Goal: Information Seeking & Learning: Learn about a topic

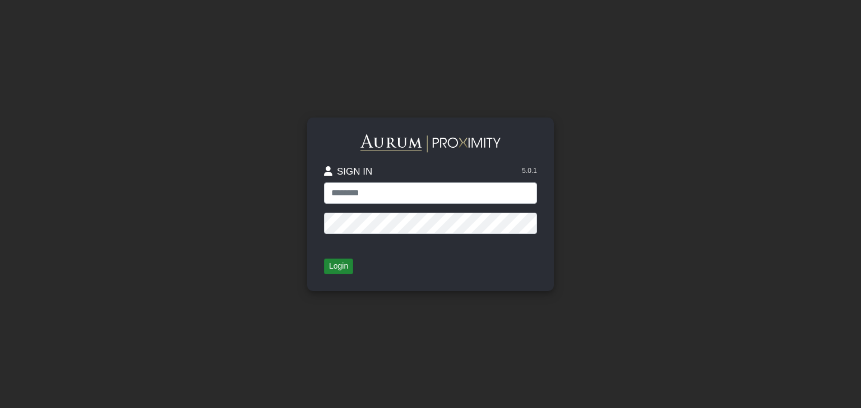
type input "**********"
click at [338, 269] on button "Login" at bounding box center [338, 267] width 29 height 16
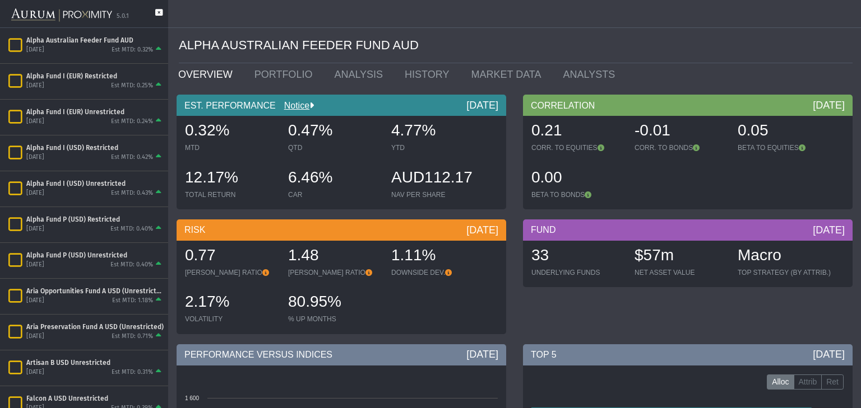
click at [157, 9] on icon at bounding box center [158, 18] width 7 height 18
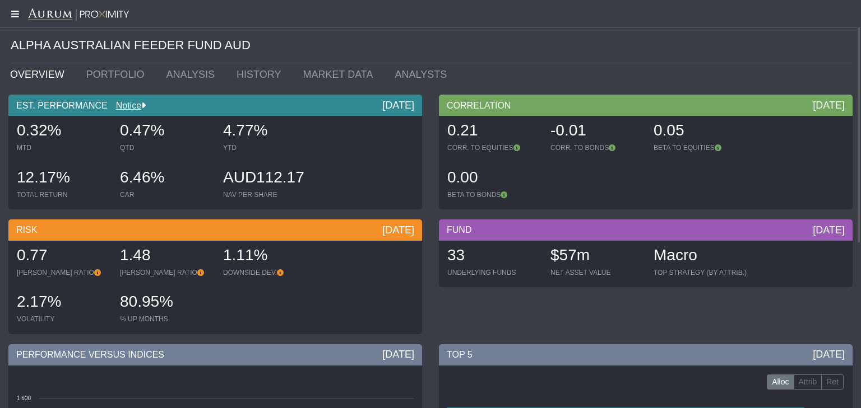
click at [13, 16] on icon at bounding box center [14, 14] width 28 height 9
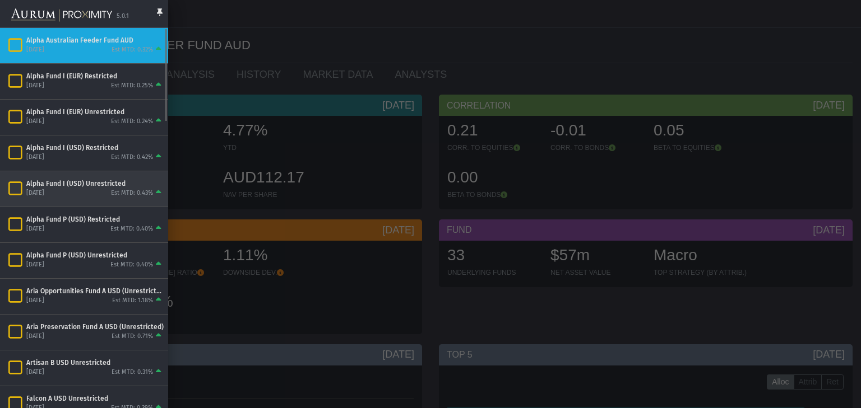
click at [49, 183] on div "Alpha Fund I (USD) Unrestricted" at bounding box center [94, 183] width 137 height 9
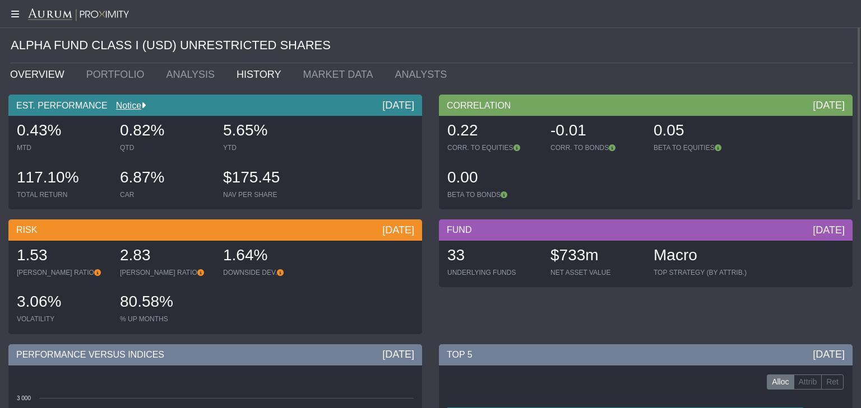
click at [234, 74] on link "HISTORY" at bounding box center [261, 74] width 66 height 22
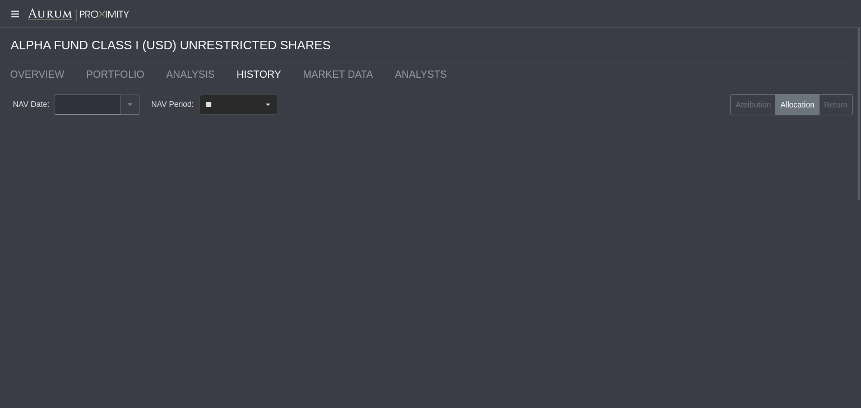
type input "********"
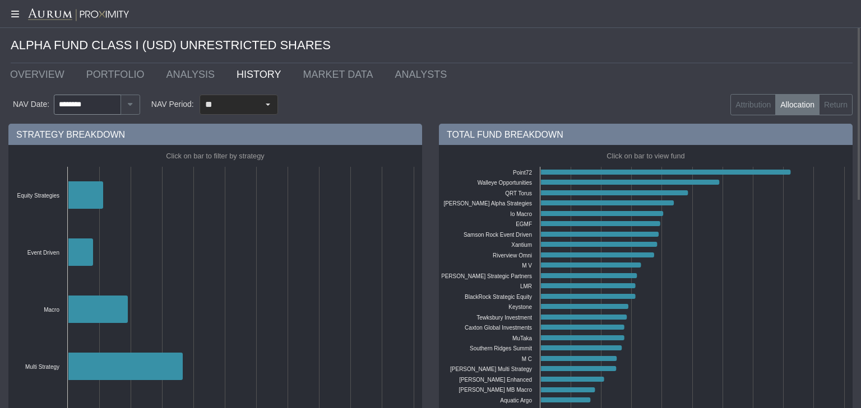
scroll to position [36, 0]
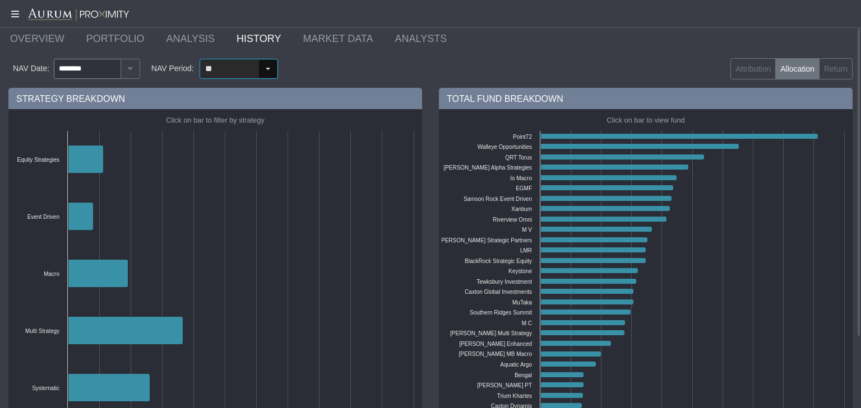
click at [264, 69] on div "Select" at bounding box center [268, 69] width 18 height 18
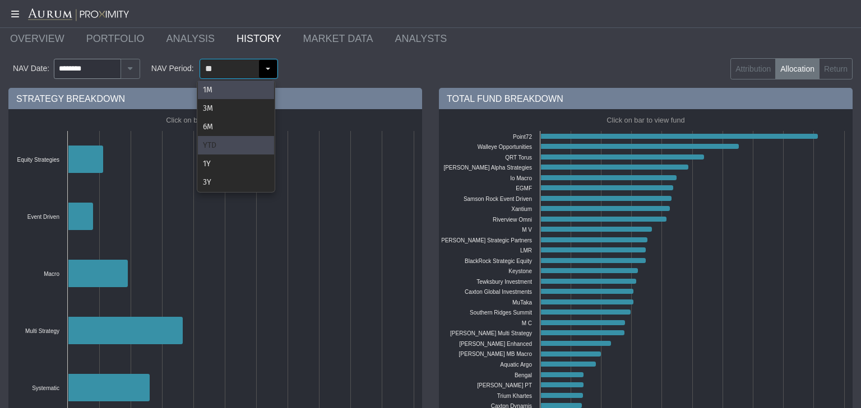
click at [229, 146] on div "YTD" at bounding box center [236, 145] width 76 height 18
type input "***"
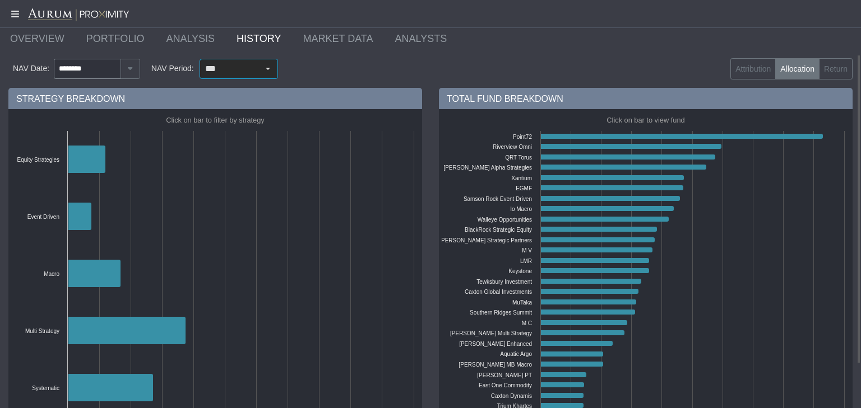
scroll to position [72, 0]
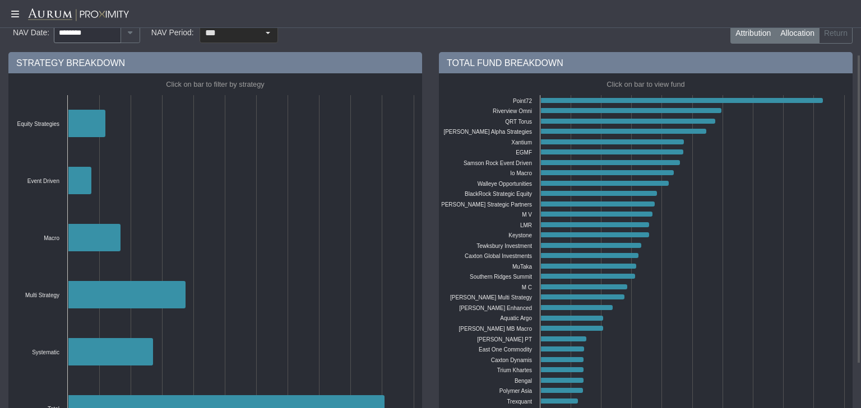
click at [764, 32] on label "Attribution" at bounding box center [752, 32] width 45 height 21
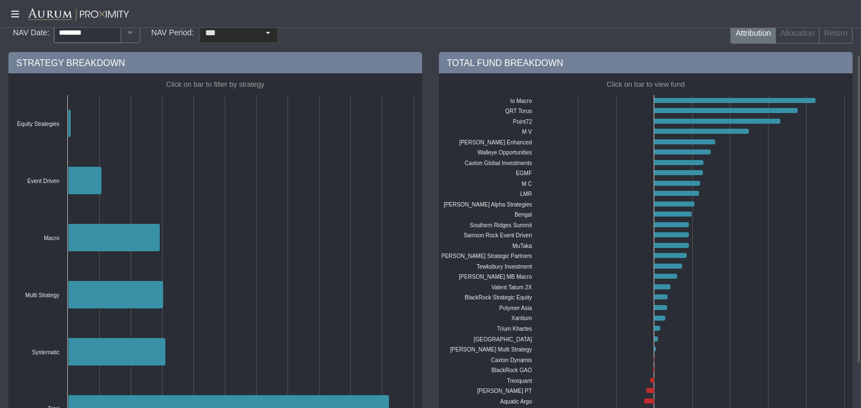
scroll to position [0, 0]
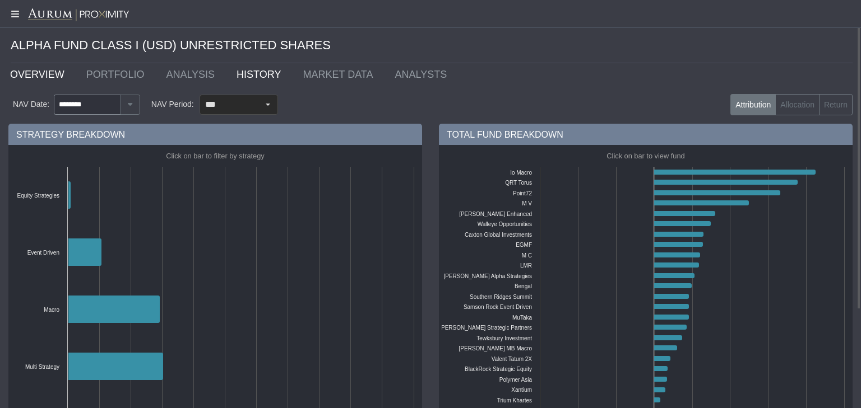
click at [25, 70] on link "OVERVIEW" at bounding box center [40, 74] width 76 height 22
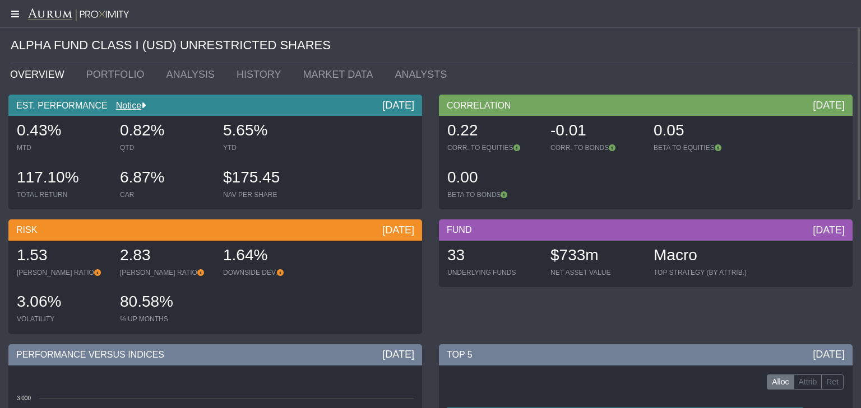
click at [13, 10] on icon at bounding box center [14, 14] width 28 height 9
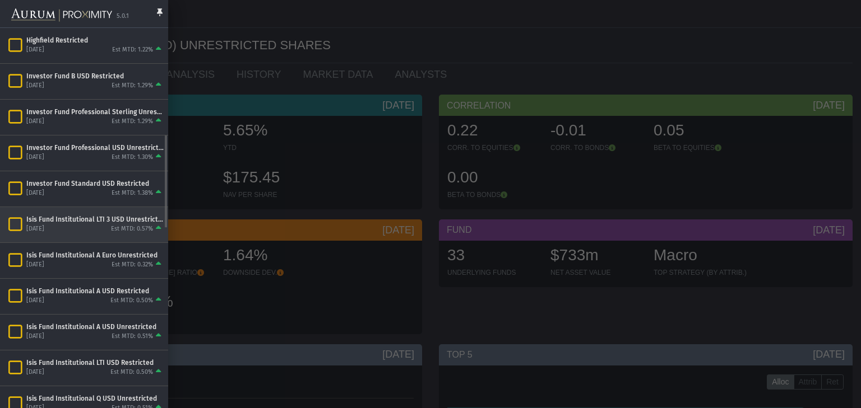
scroll to position [430, 0]
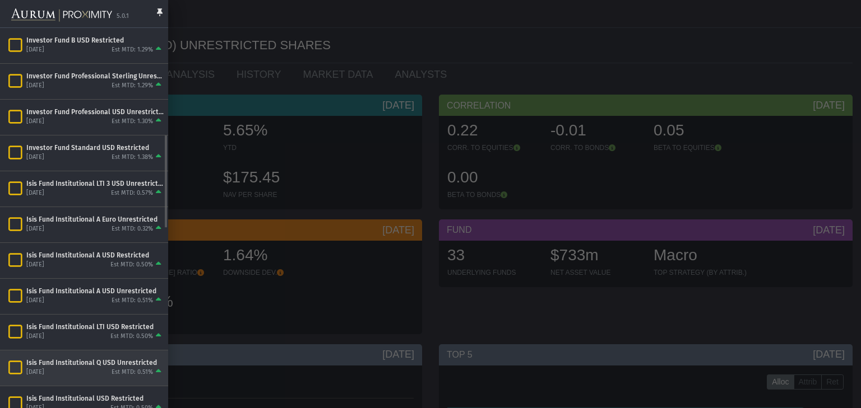
click at [66, 363] on div "Isis Fund Institutional Q USD Unrestricted" at bounding box center [94, 363] width 137 height 9
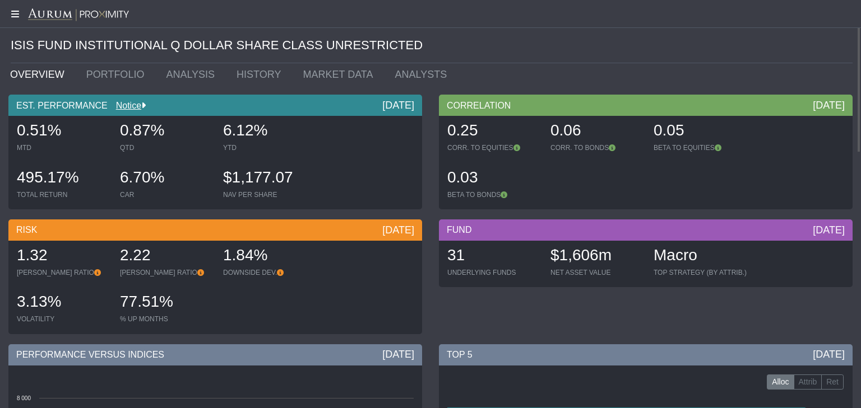
click at [10, 12] on icon at bounding box center [14, 14] width 28 height 9
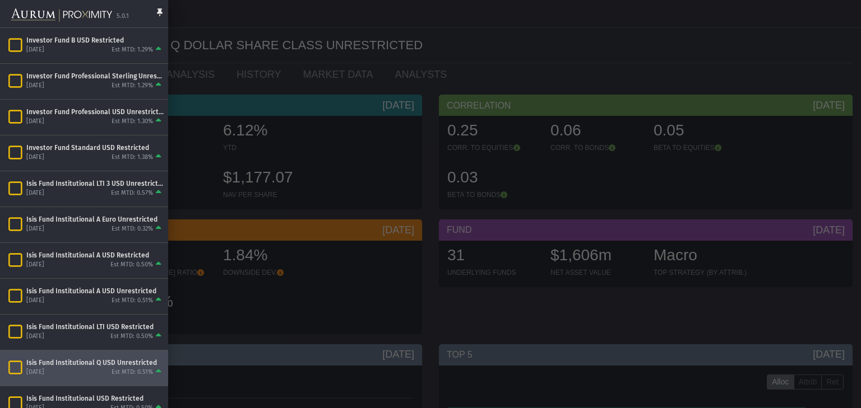
click at [185, 85] on div at bounding box center [430, 204] width 861 height 408
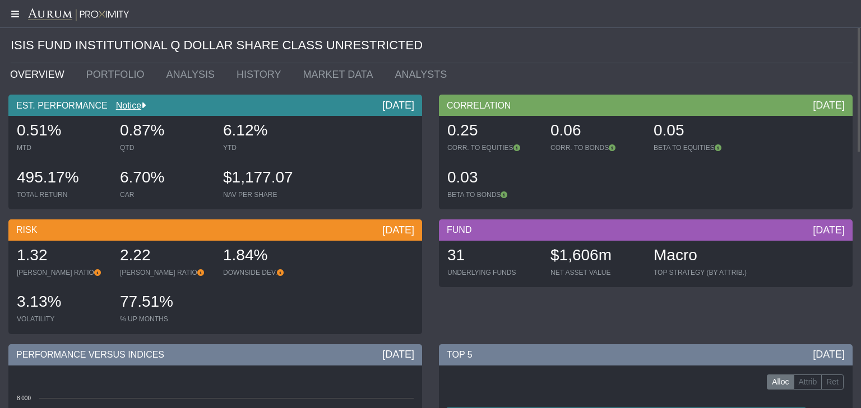
click at [18, 12] on icon at bounding box center [14, 14] width 28 height 9
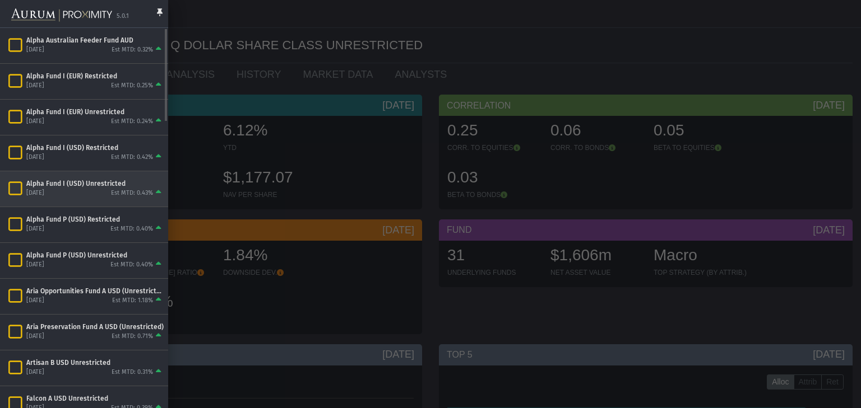
click at [34, 182] on div "Alpha Fund I (USD) Unrestricted" at bounding box center [94, 183] width 137 height 9
